Goal: Task Accomplishment & Management: Manage account settings

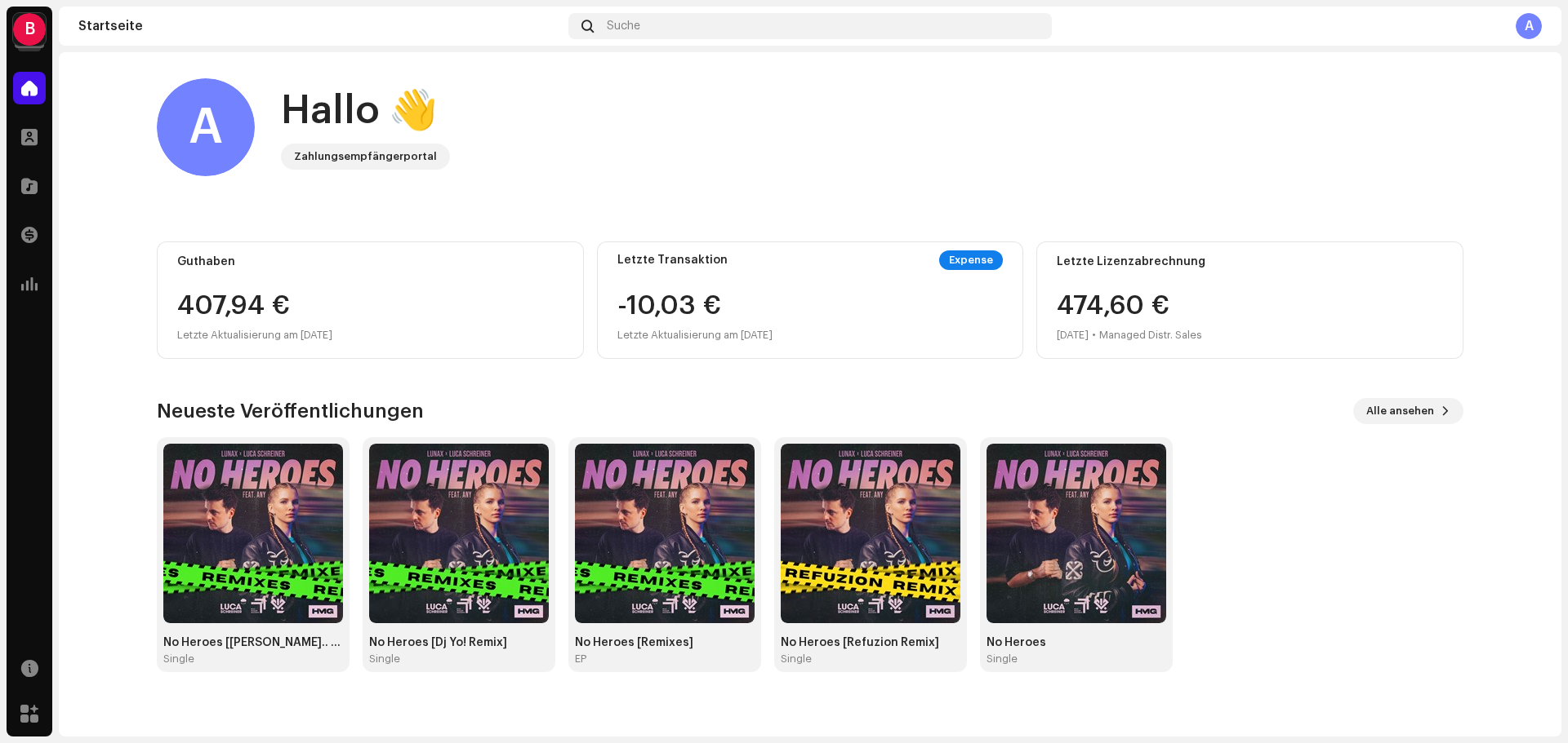
click at [33, 26] on div "B" at bounding box center [30, 30] width 33 height 33
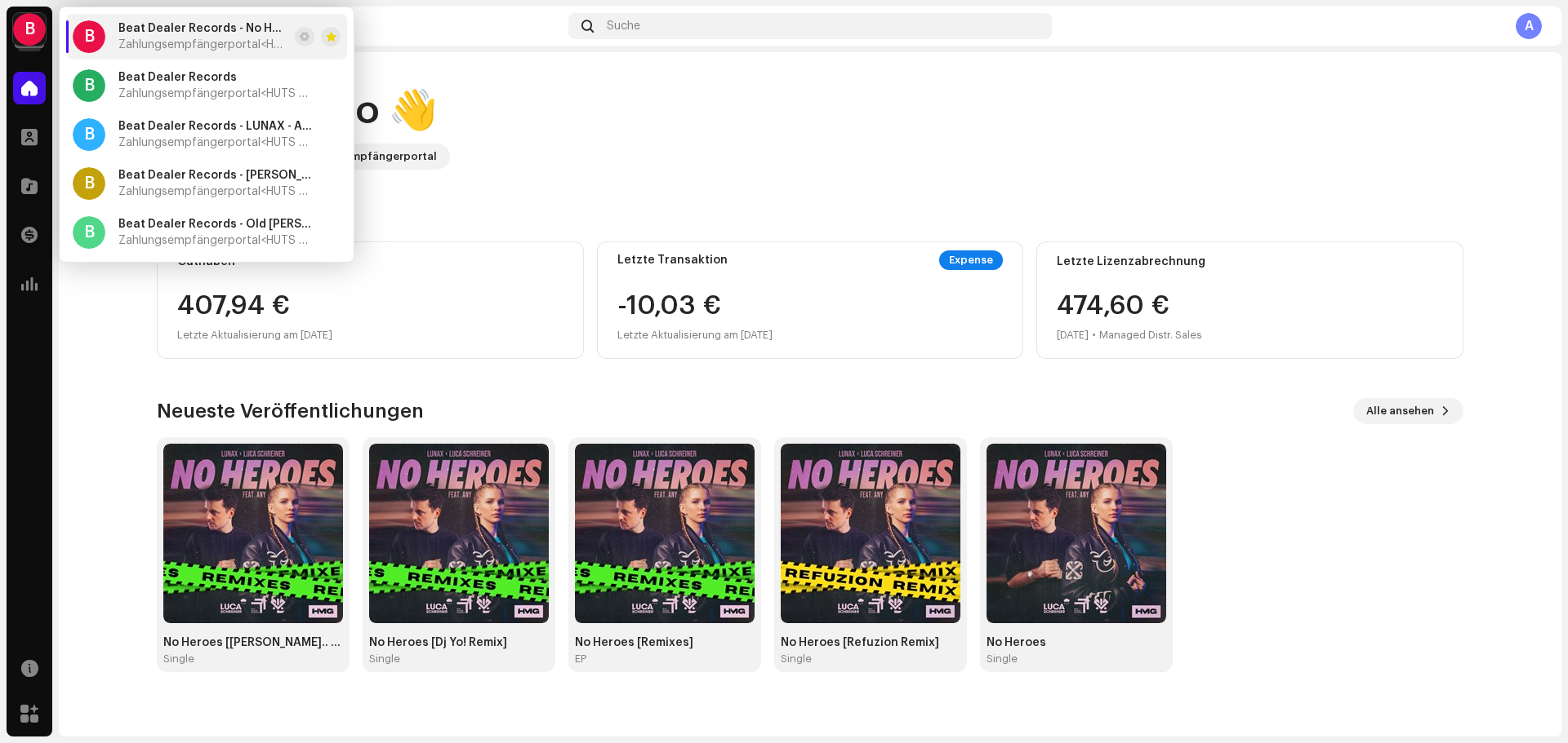
click at [201, 39] on span "Zahlungsempfängerportal <HUTS Media>" at bounding box center [203, 45] width 170 height 13
click at [189, 84] on div "Beat Dealer Records Zahlungsempfängerportal <HUTS Media>" at bounding box center [216, 86] width 196 height 29
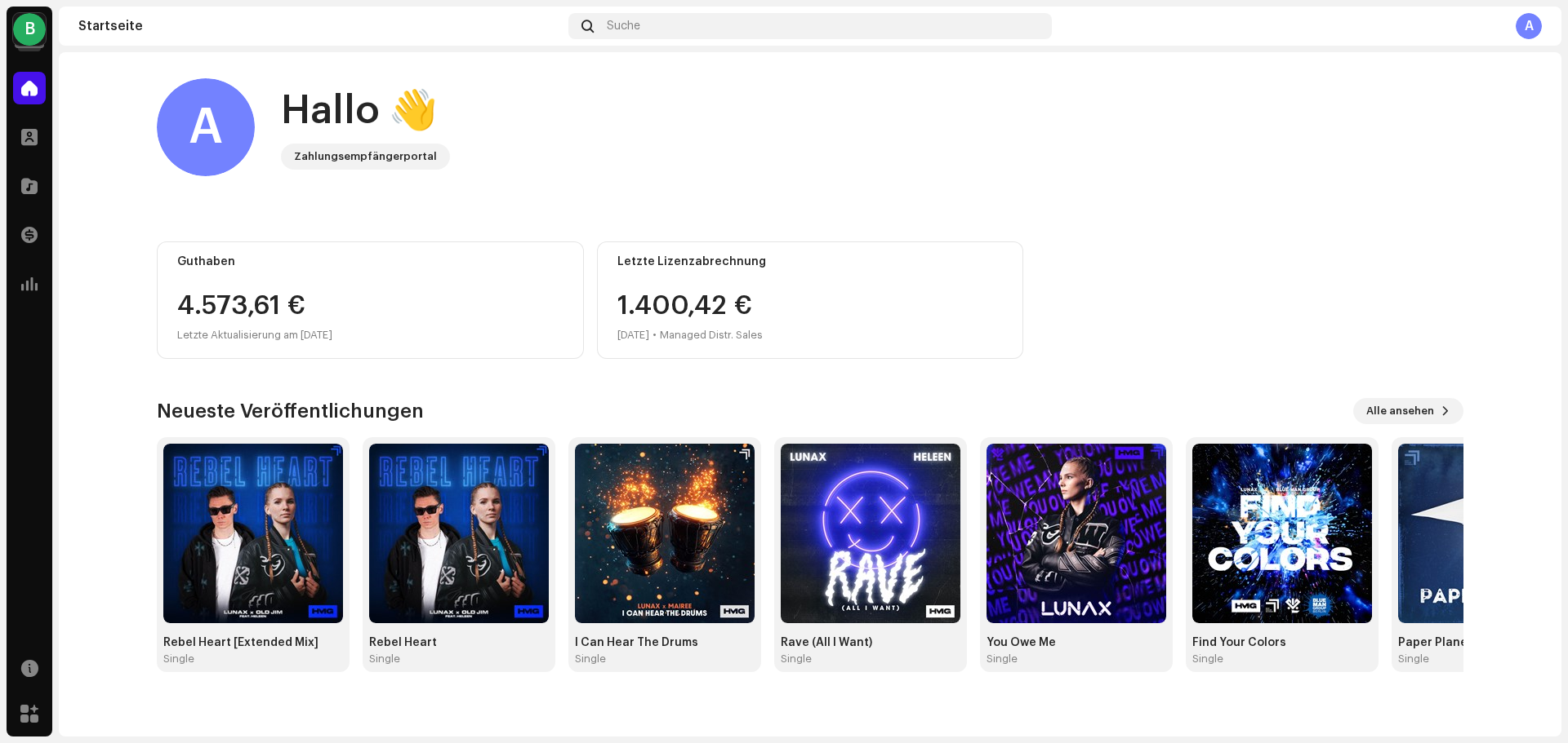
click at [39, 22] on div "B" at bounding box center [30, 30] width 33 height 33
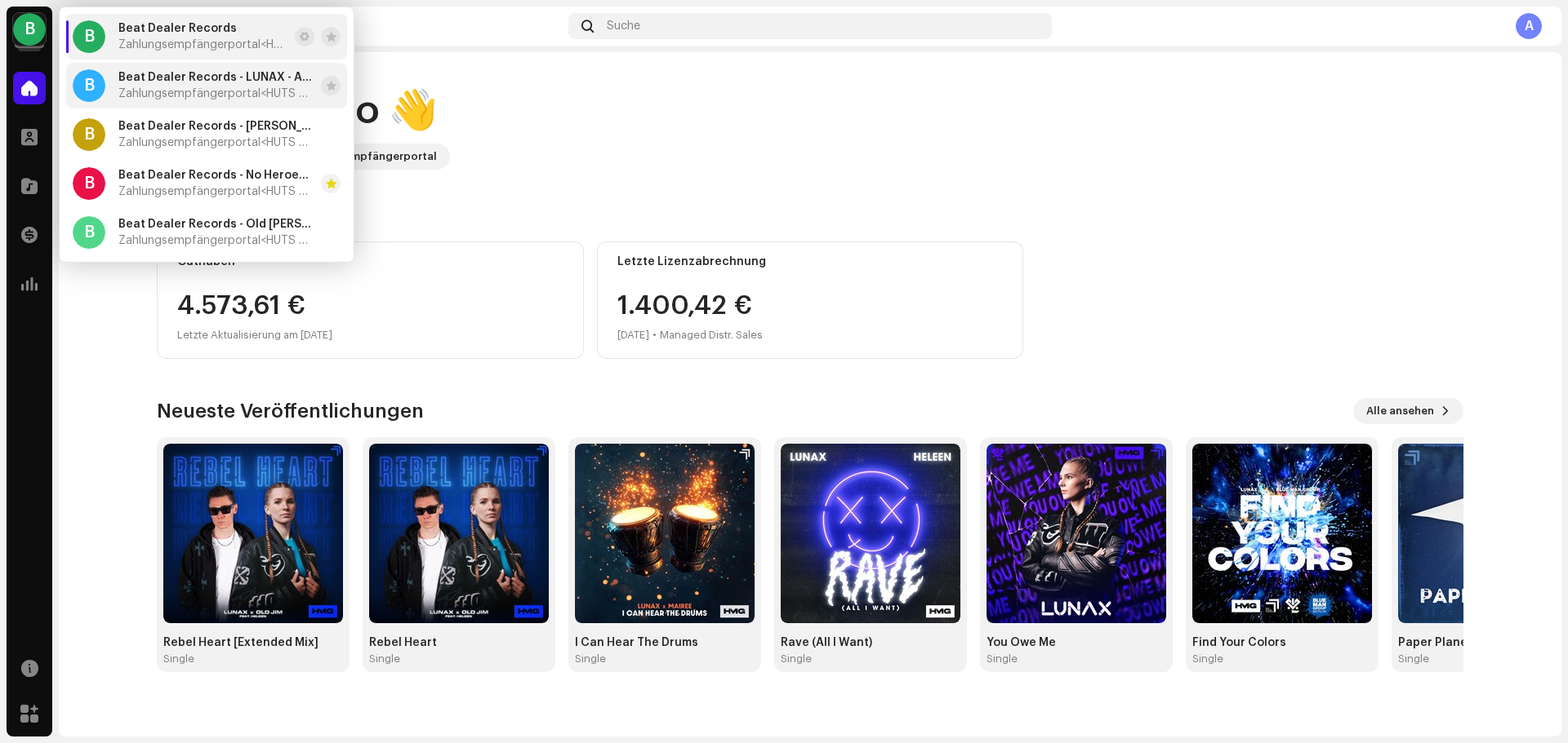
click at [212, 84] on div "Beat Dealer Records - LUNAX - ABC Zahlungsempfängerportal <HUTS Media>" at bounding box center [216, 86] width 196 height 29
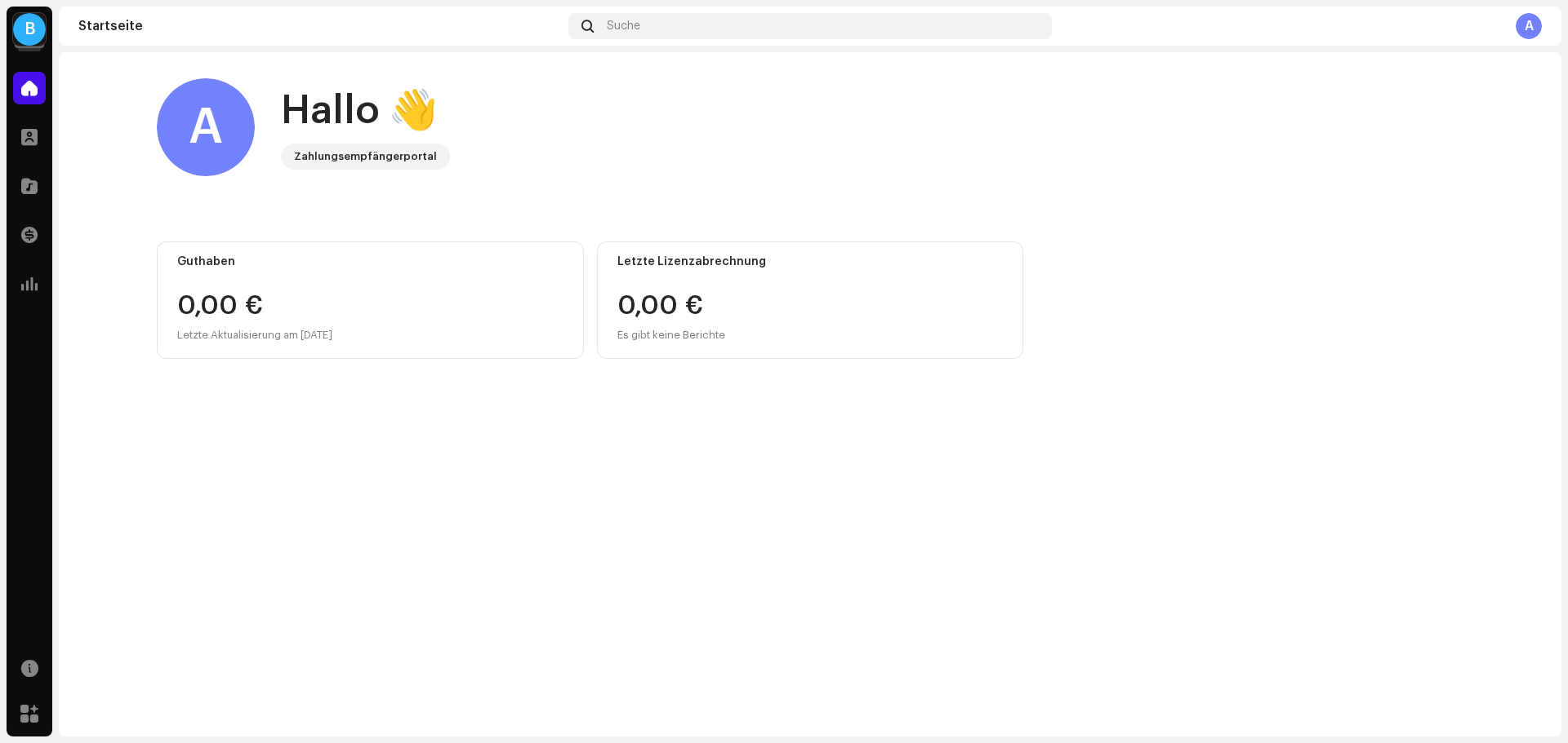
click at [33, 29] on div "B" at bounding box center [30, 30] width 33 height 33
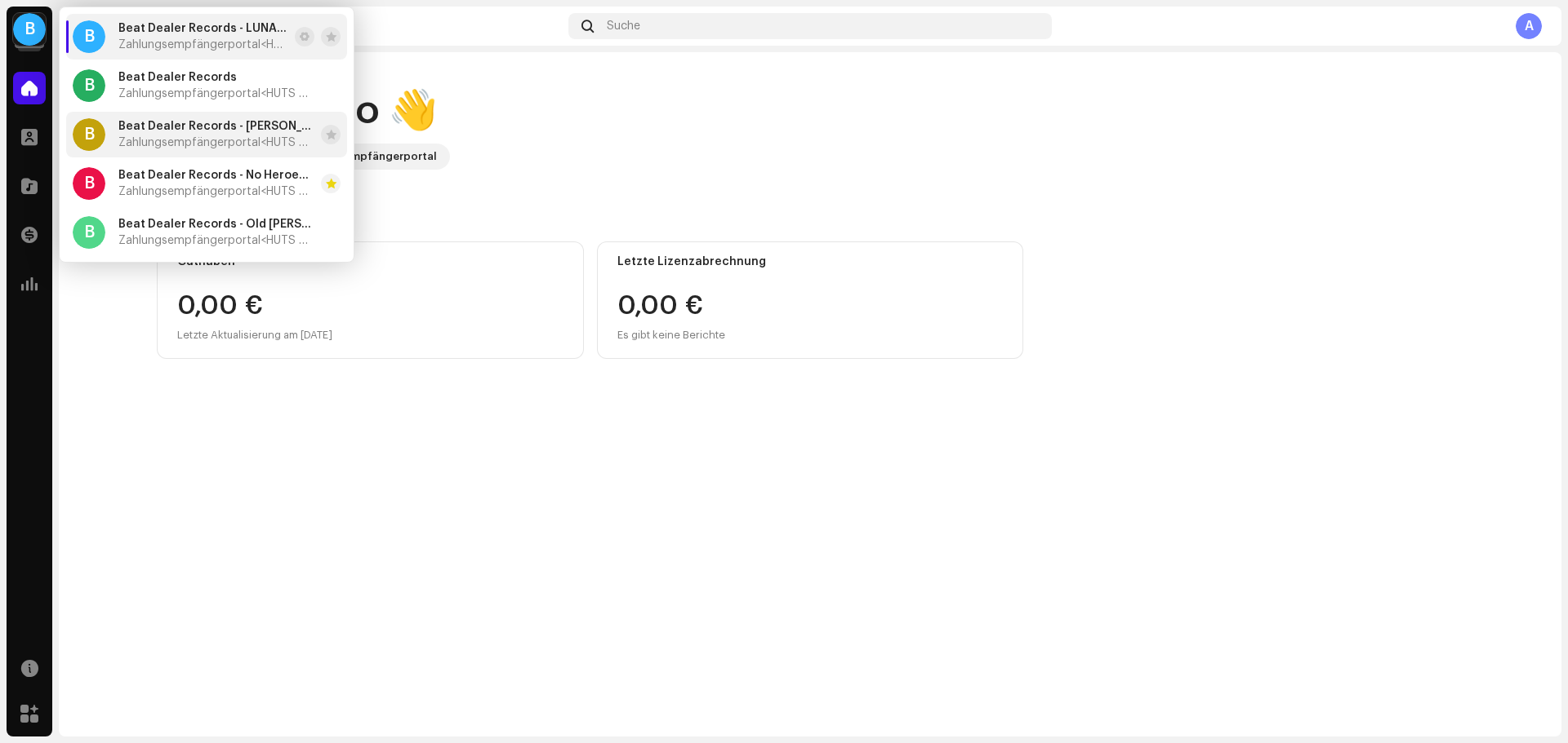
click at [135, 143] on span "Zahlungsempfängerportal <HUTS Media>" at bounding box center [216, 143] width 196 height 13
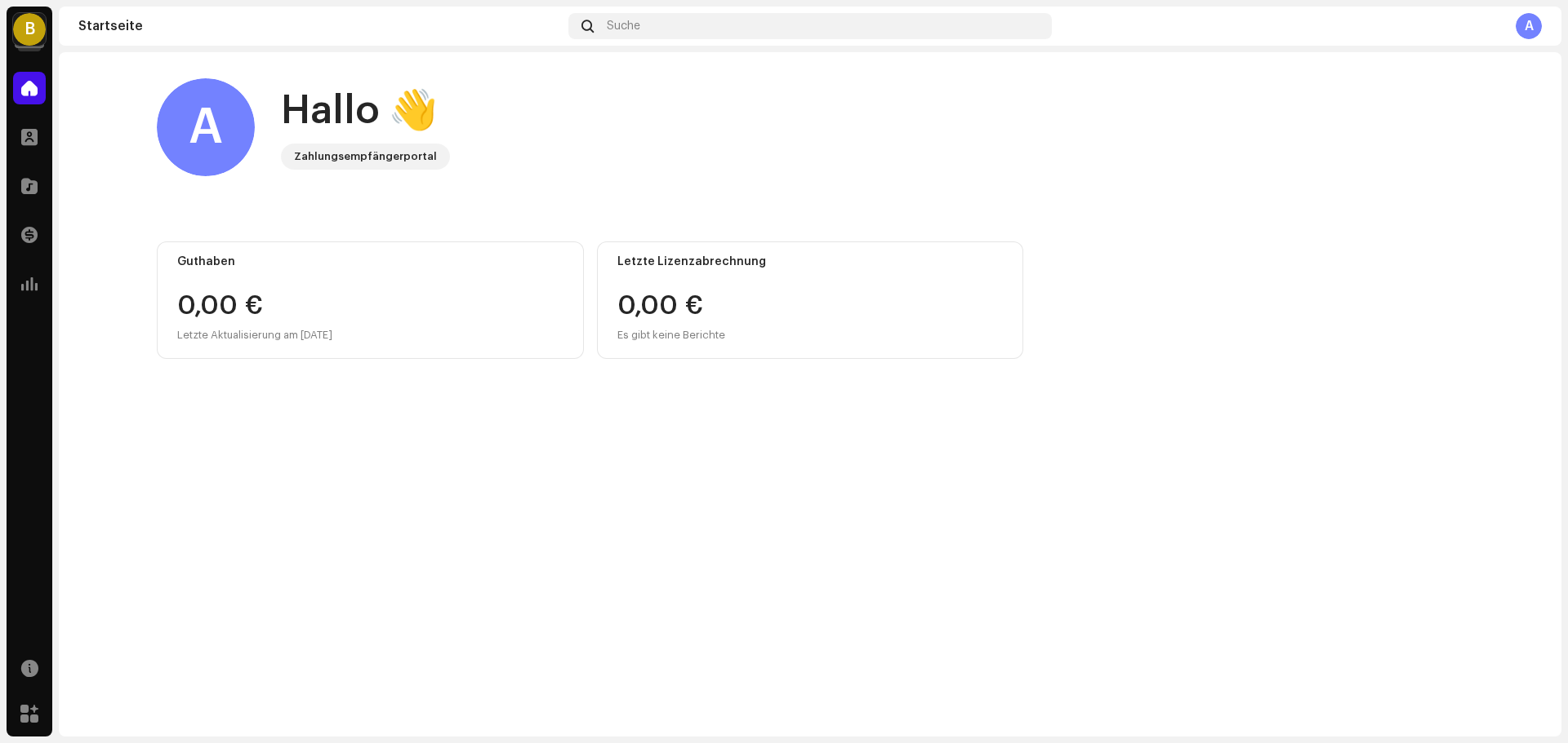
drag, startPoint x: 0, startPoint y: 0, endPoint x: 28, endPoint y: 33, distance: 43.3
click at [28, 33] on div "B" at bounding box center [30, 30] width 33 height 33
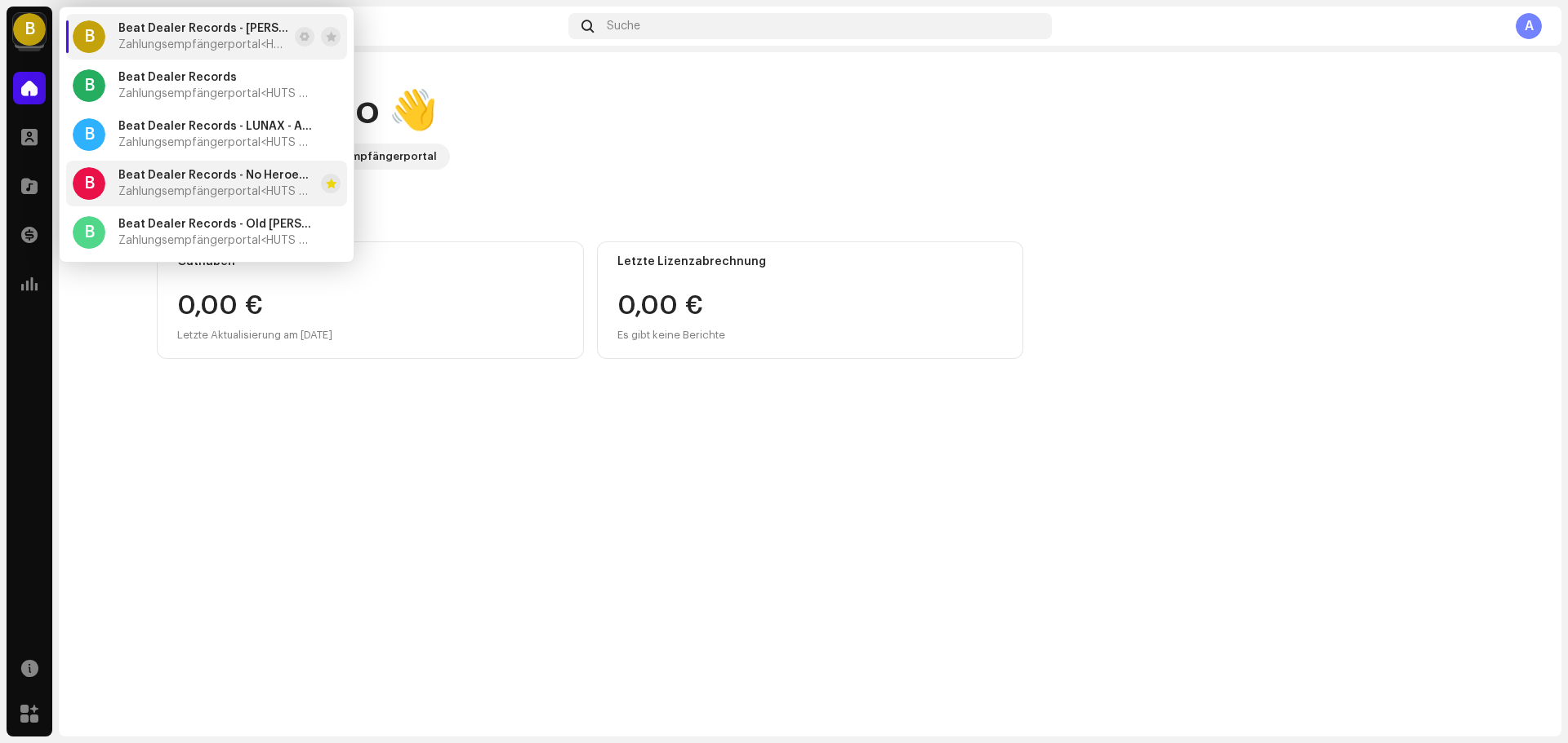
click at [166, 185] on span "Zahlungsempfängerportal <HUTS Media>" at bounding box center [216, 192] width 196 height 13
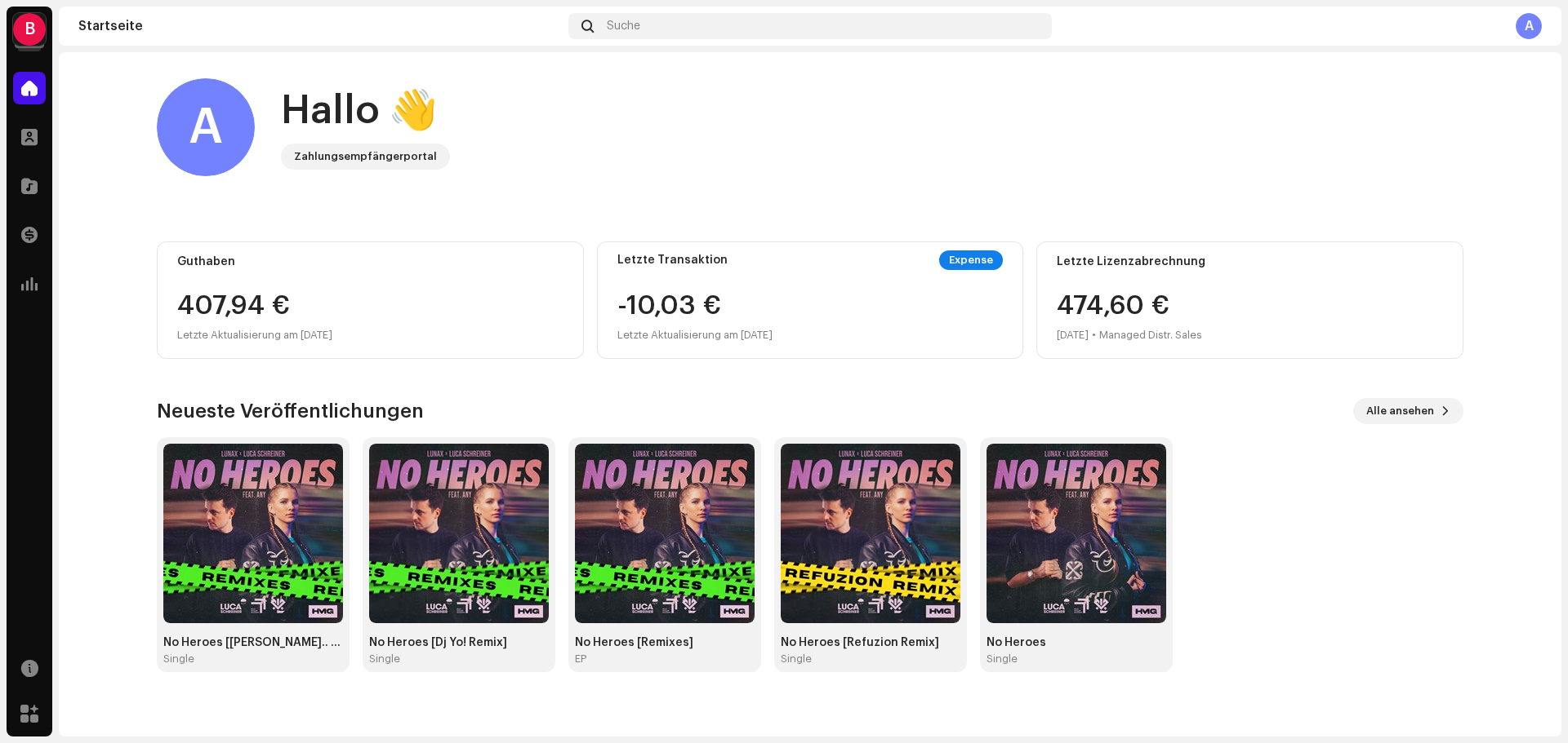
click at [26, 26] on div "B" at bounding box center [30, 30] width 33 height 33
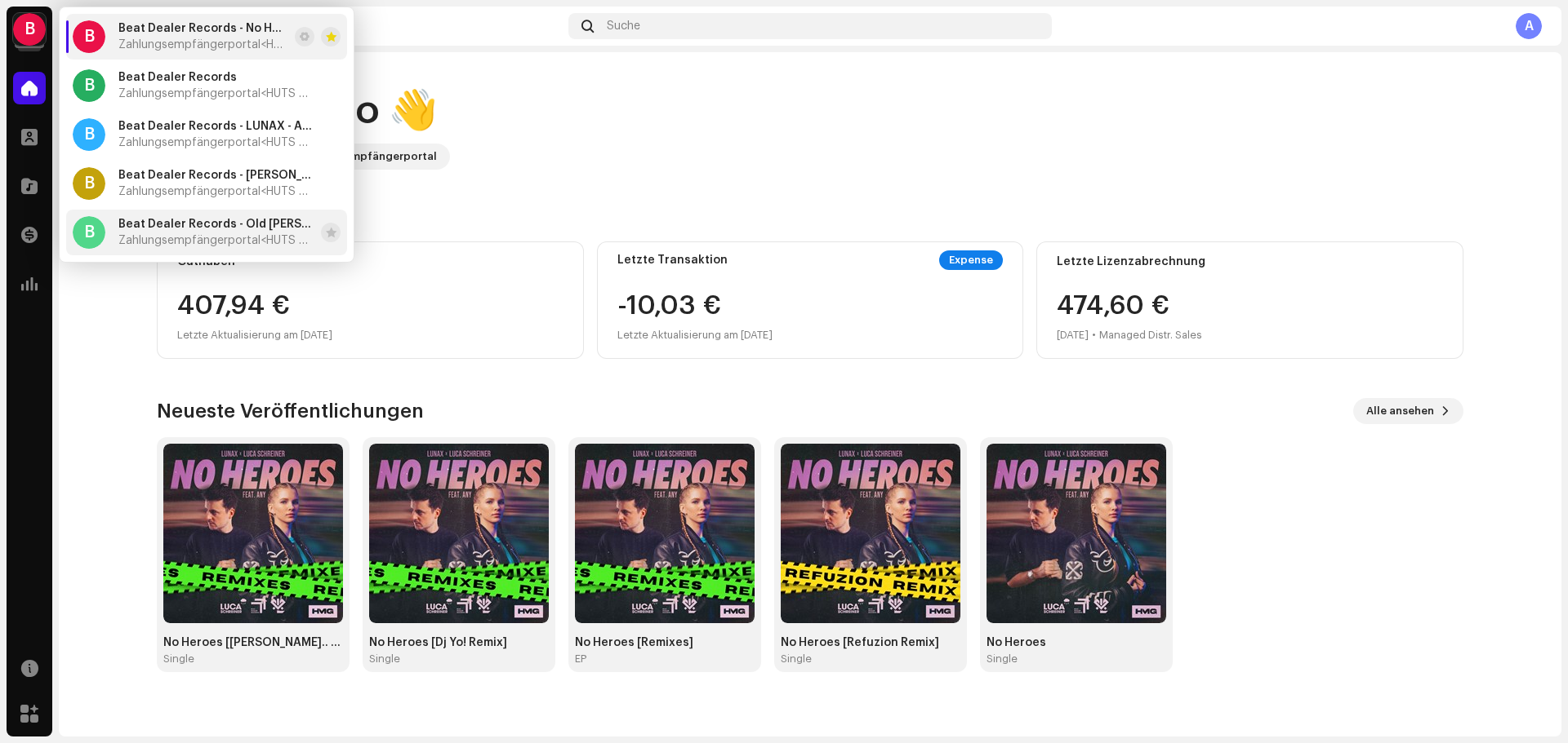
click at [200, 226] on span "Beat Dealer Records - Old [PERSON_NAME], Zombic - Kids" at bounding box center [216, 225] width 196 height 13
